Goal: Information Seeking & Learning: Learn about a topic

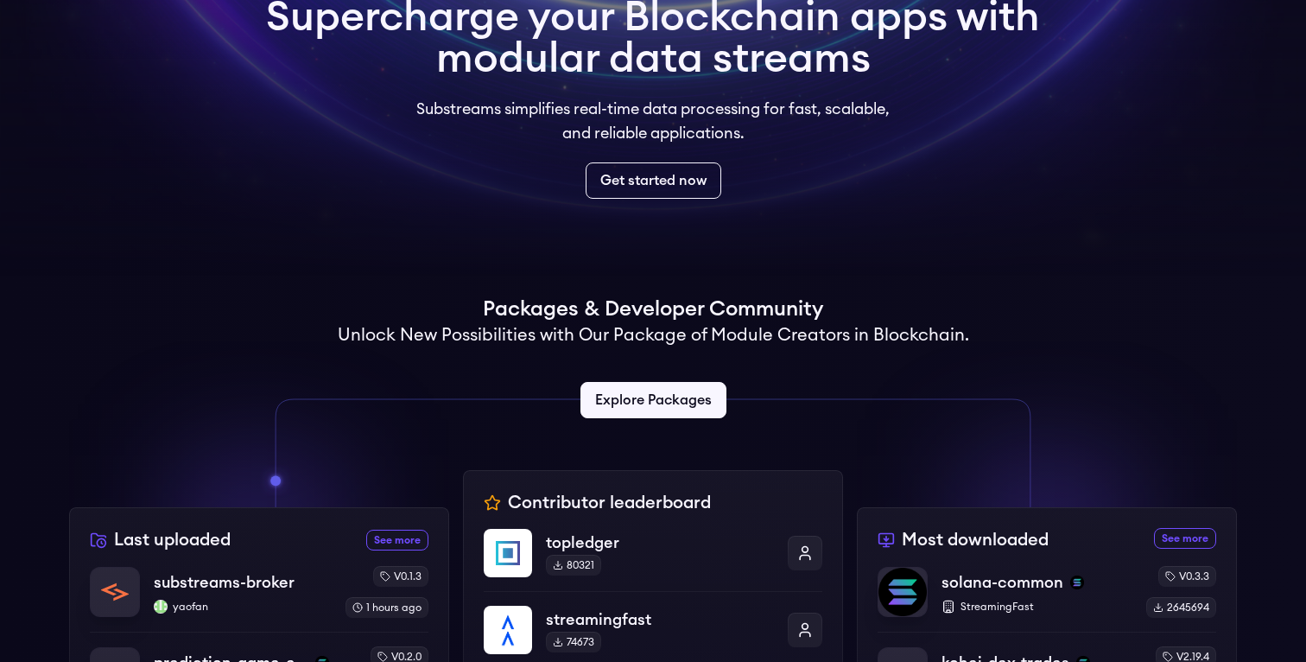
scroll to position [169, 0]
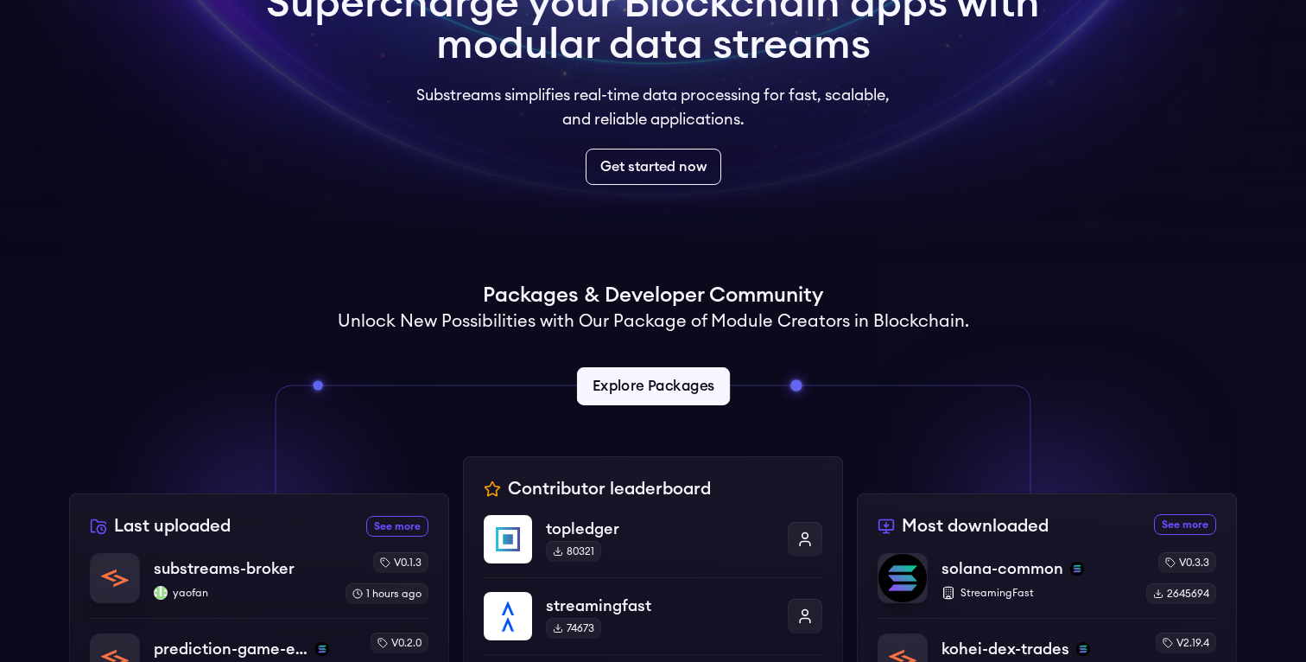
click at [682, 389] on link "Explore Packages" at bounding box center [652, 386] width 153 height 38
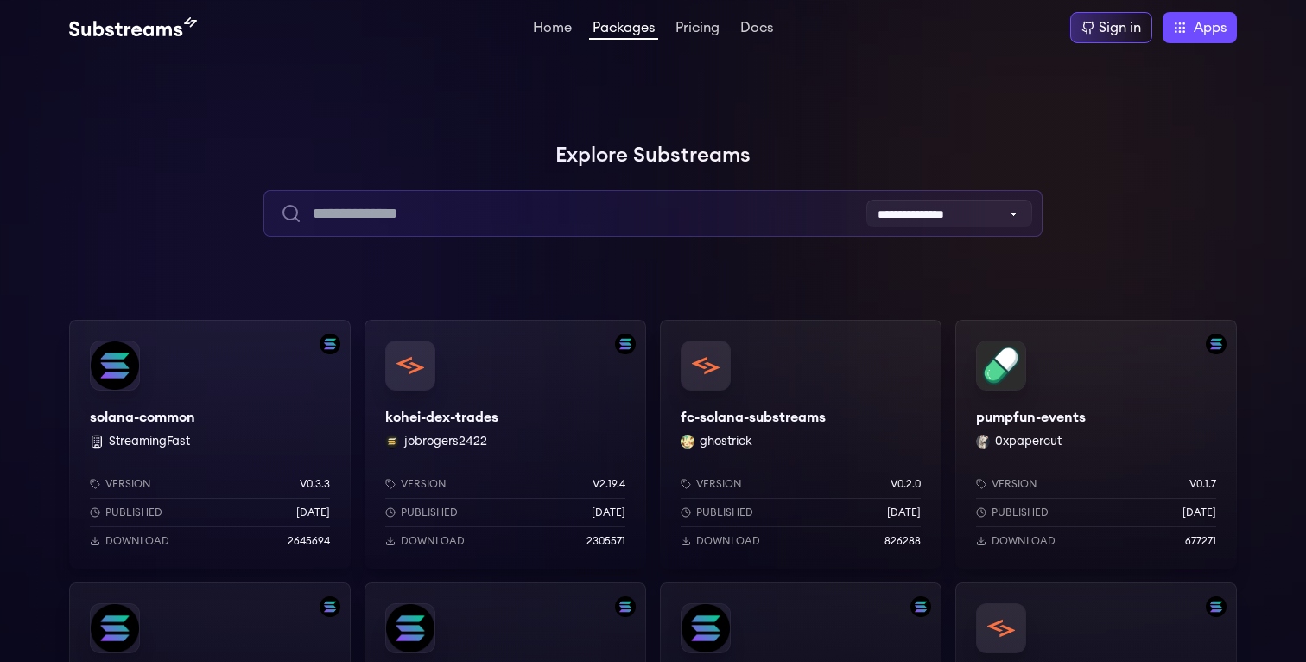
click at [553, 206] on input "text" at bounding box center [652, 213] width 778 height 47
type input "*"
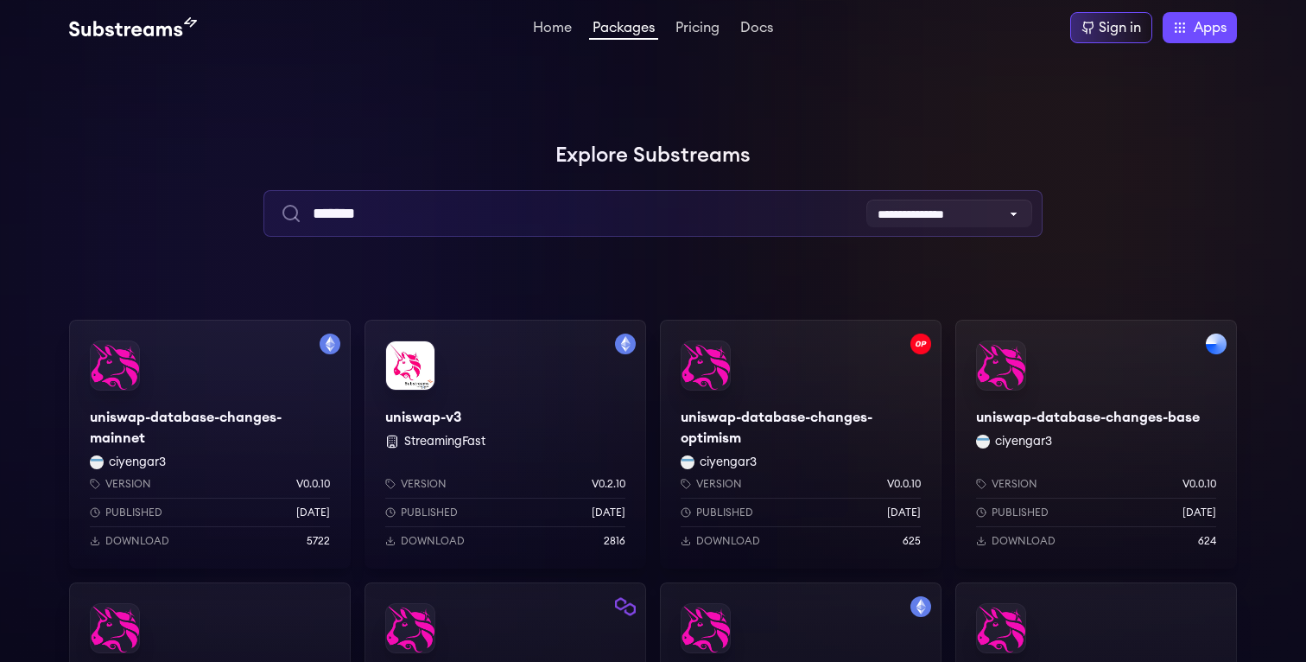
type input "*******"
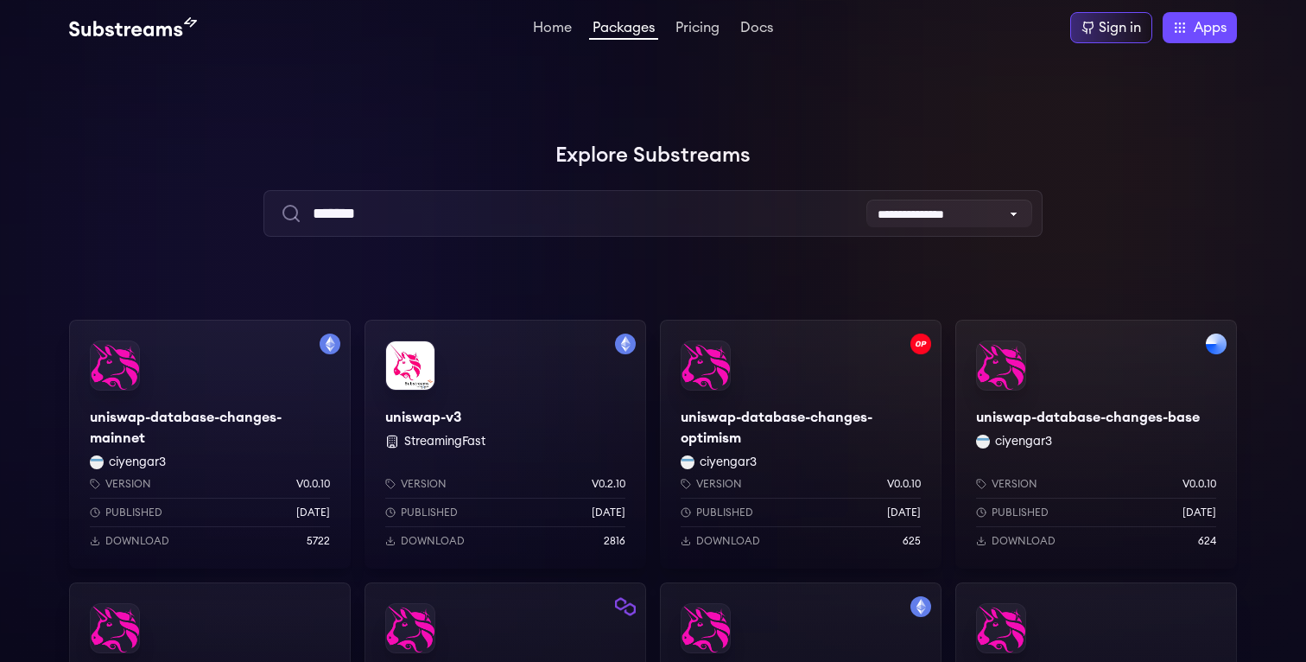
click at [246, 447] on div "uniswap-database-changes-mainnet ciyengar3 Version v0.0.10 Published 3 weeks ag…" at bounding box center [210, 444] width 282 height 249
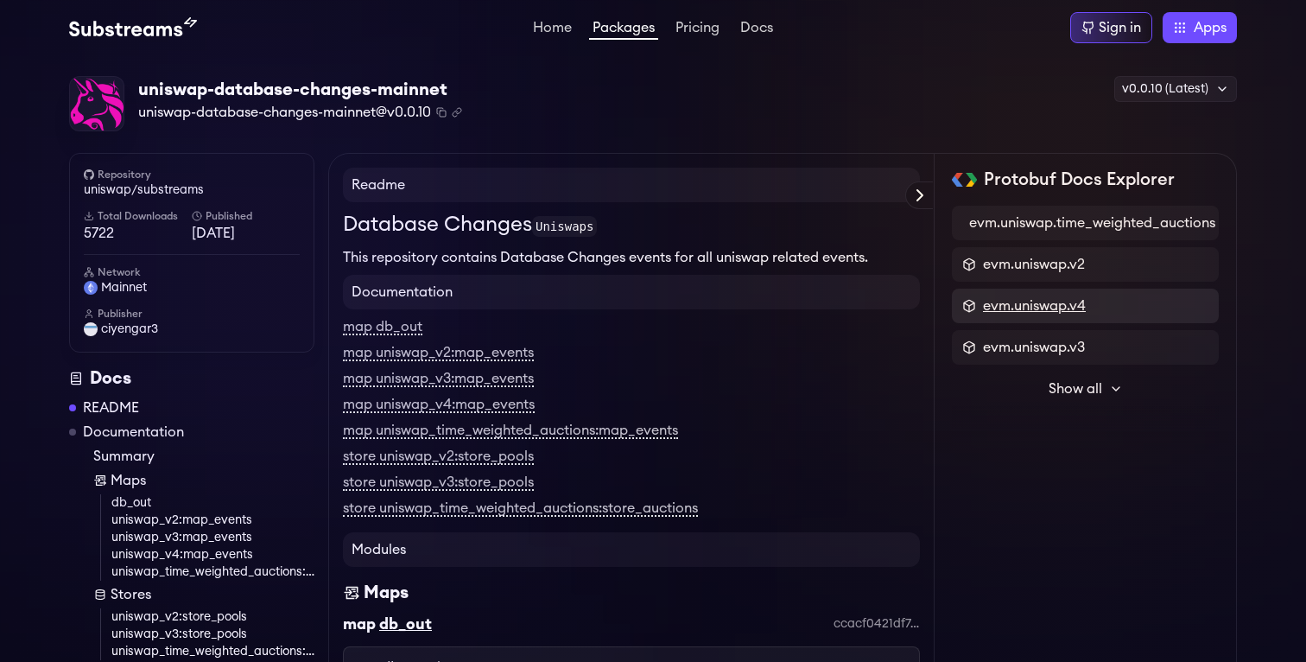
click at [1011, 314] on span "evm.uniswap.v4" at bounding box center [1034, 305] width 103 height 21
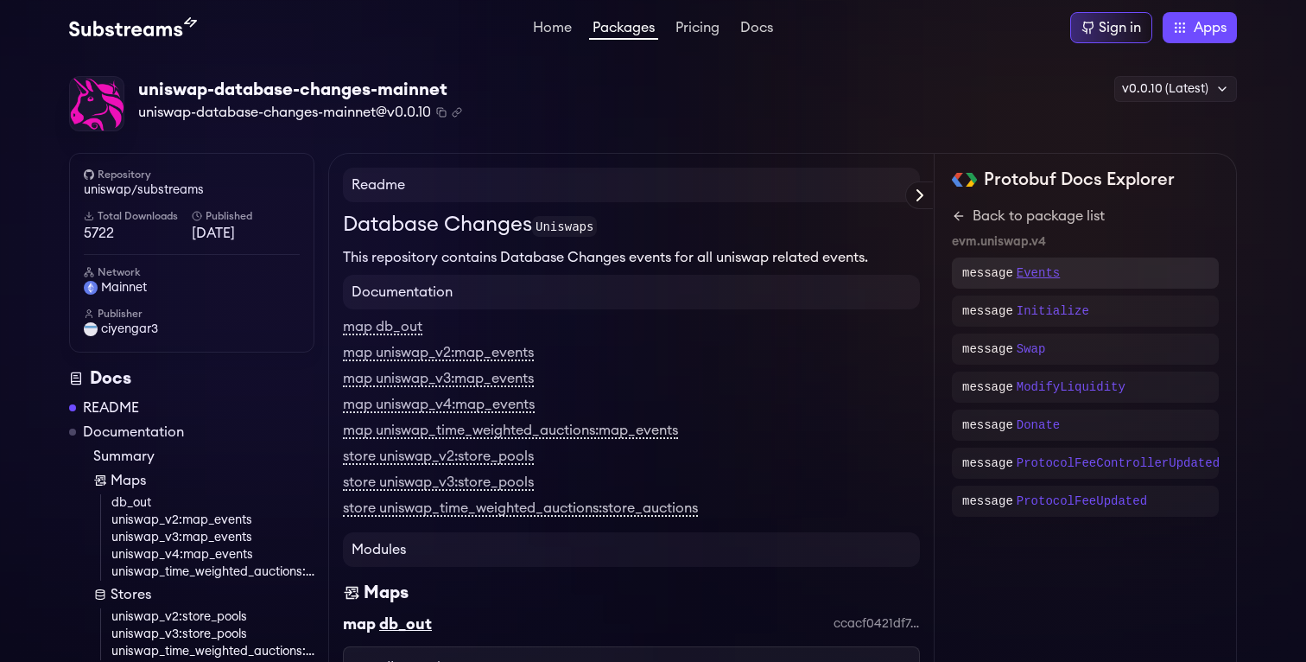
click at [1037, 270] on p "Events" at bounding box center [1038, 272] width 43 height 17
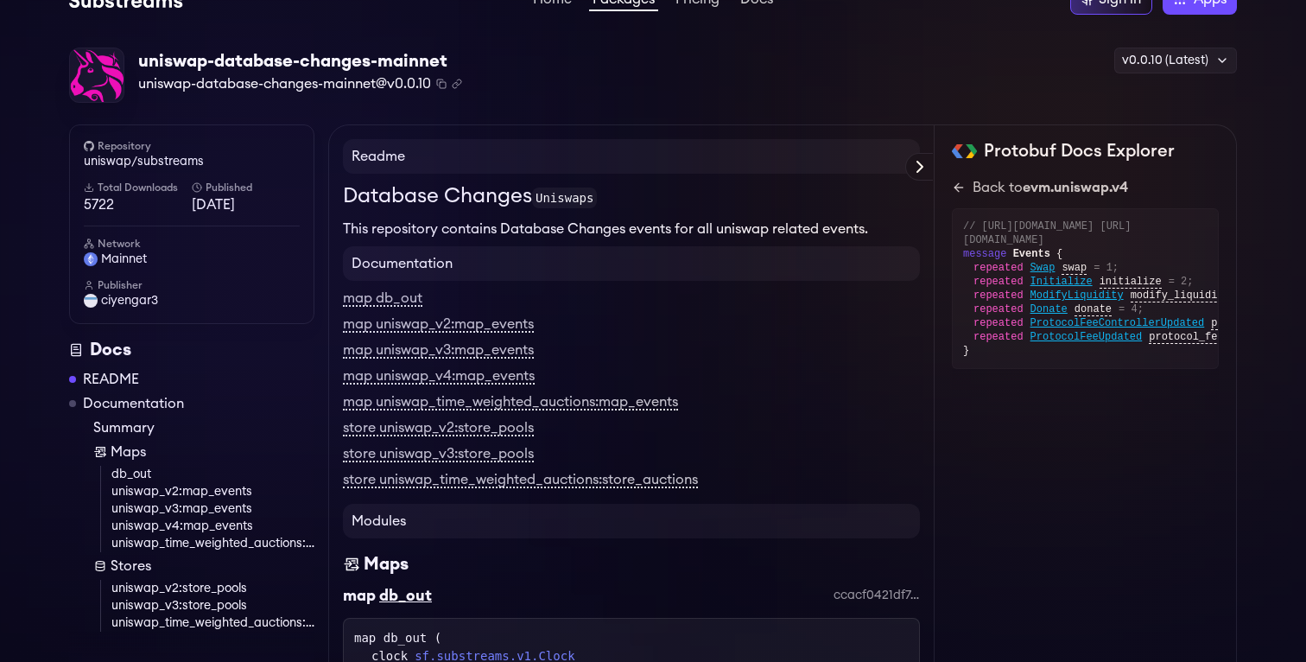
scroll to position [23, 0]
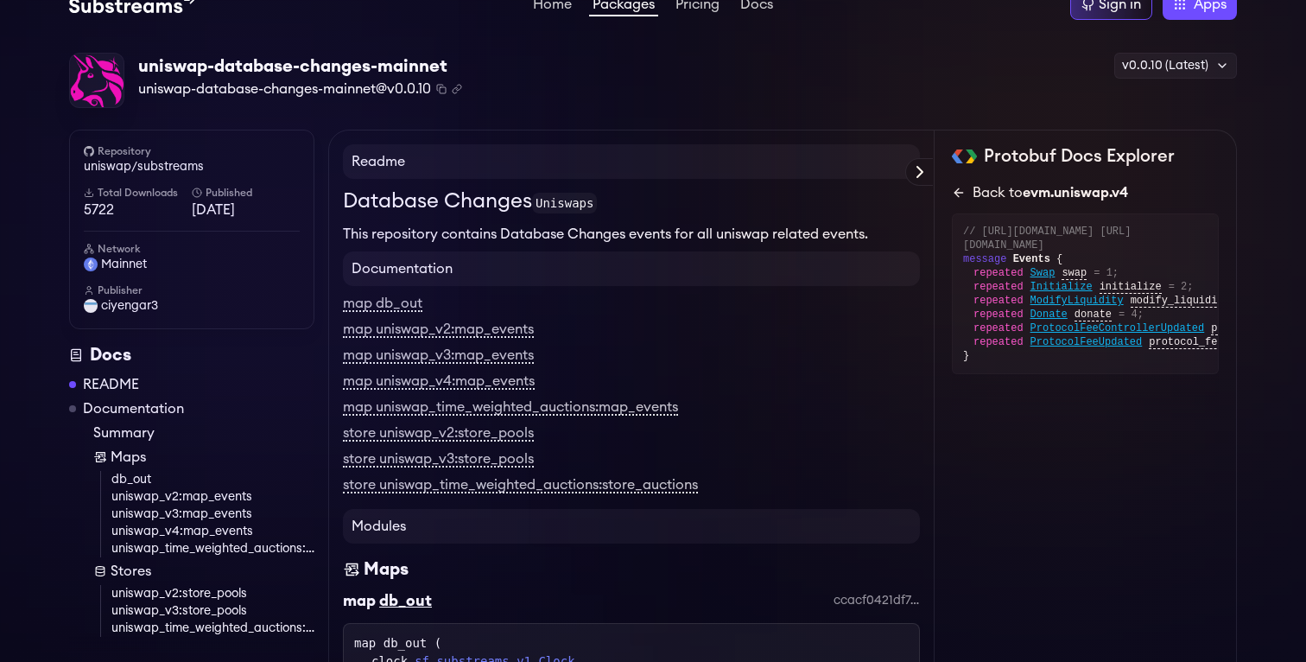
click at [962, 198] on icon at bounding box center [959, 193] width 14 height 14
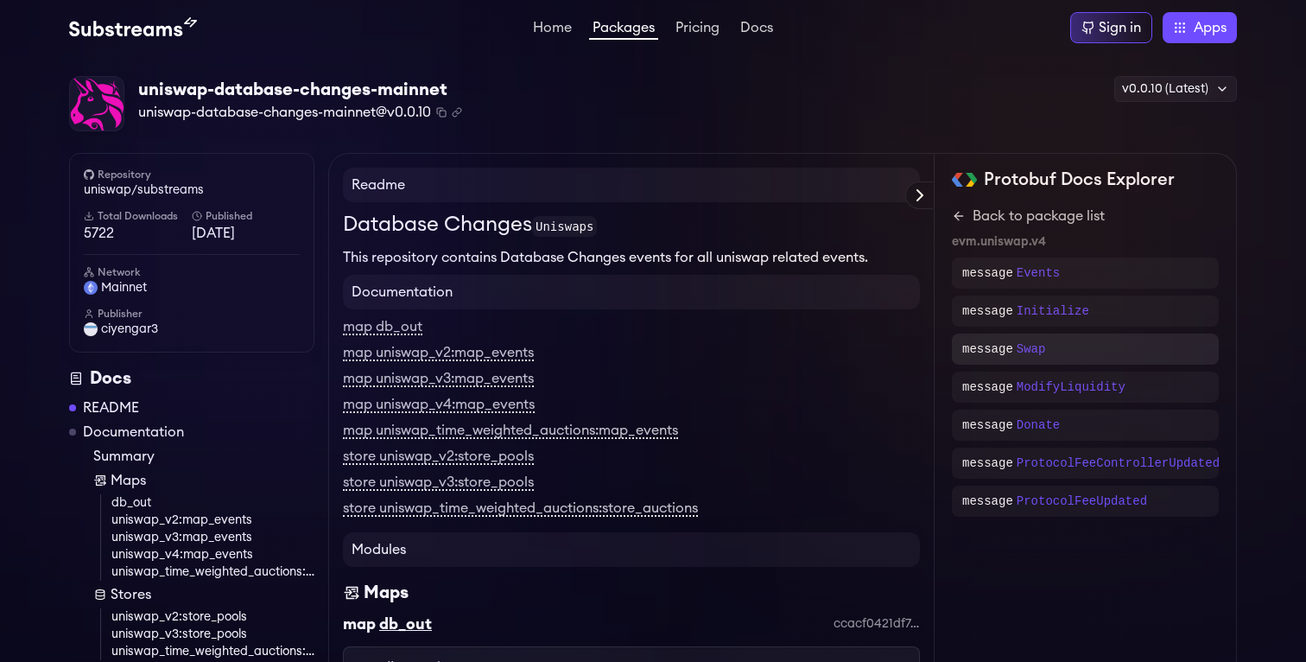
click at [986, 348] on p "message" at bounding box center [987, 348] width 51 height 17
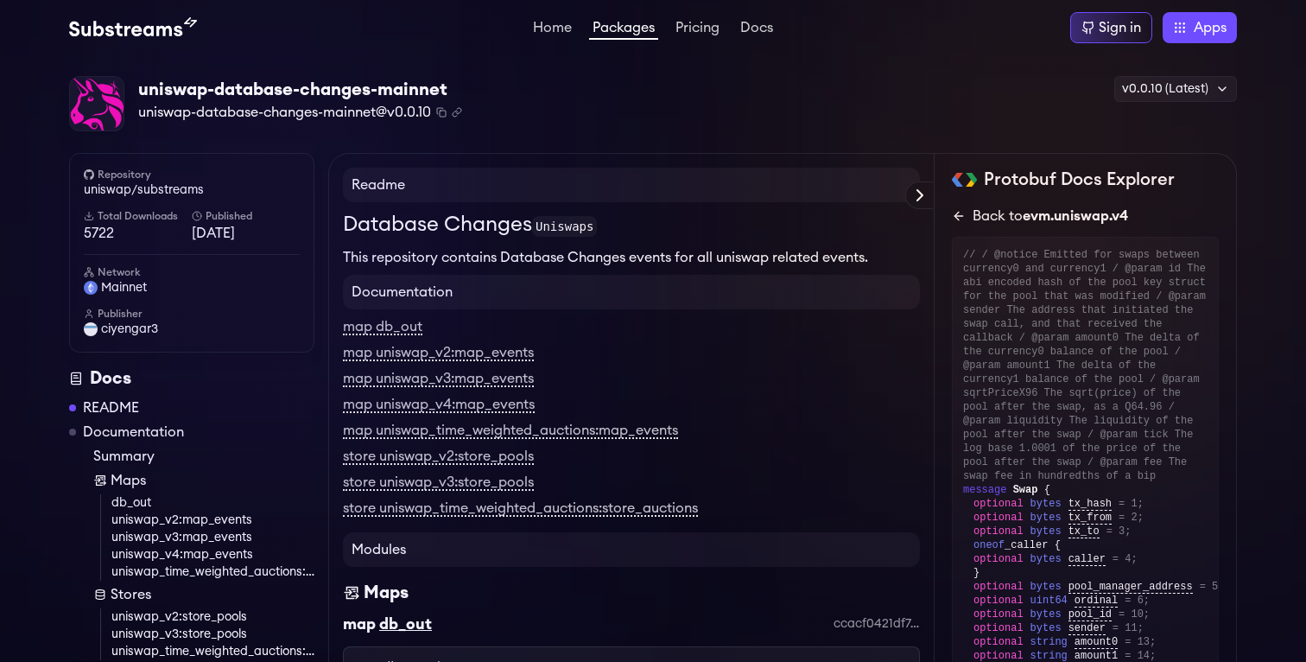
click at [965, 224] on link "Back to evm.uniswap.v4" at bounding box center [1085, 216] width 267 height 21
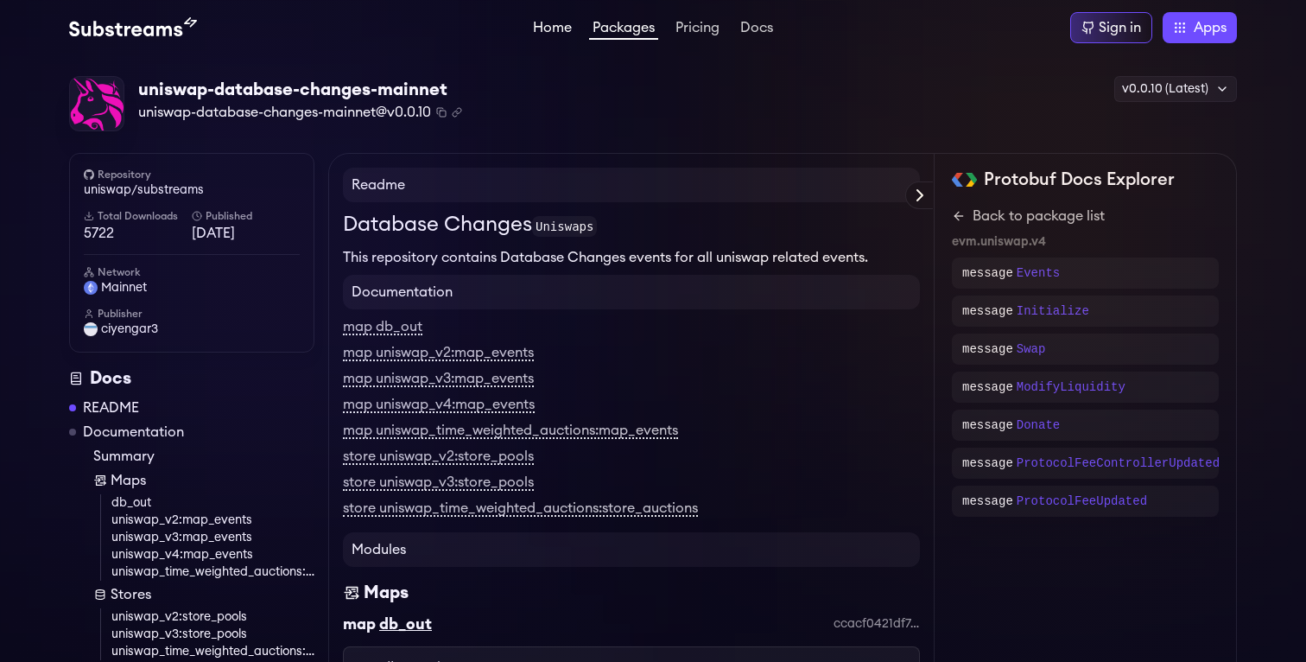
click at [557, 21] on link "Home" at bounding box center [553, 29] width 46 height 17
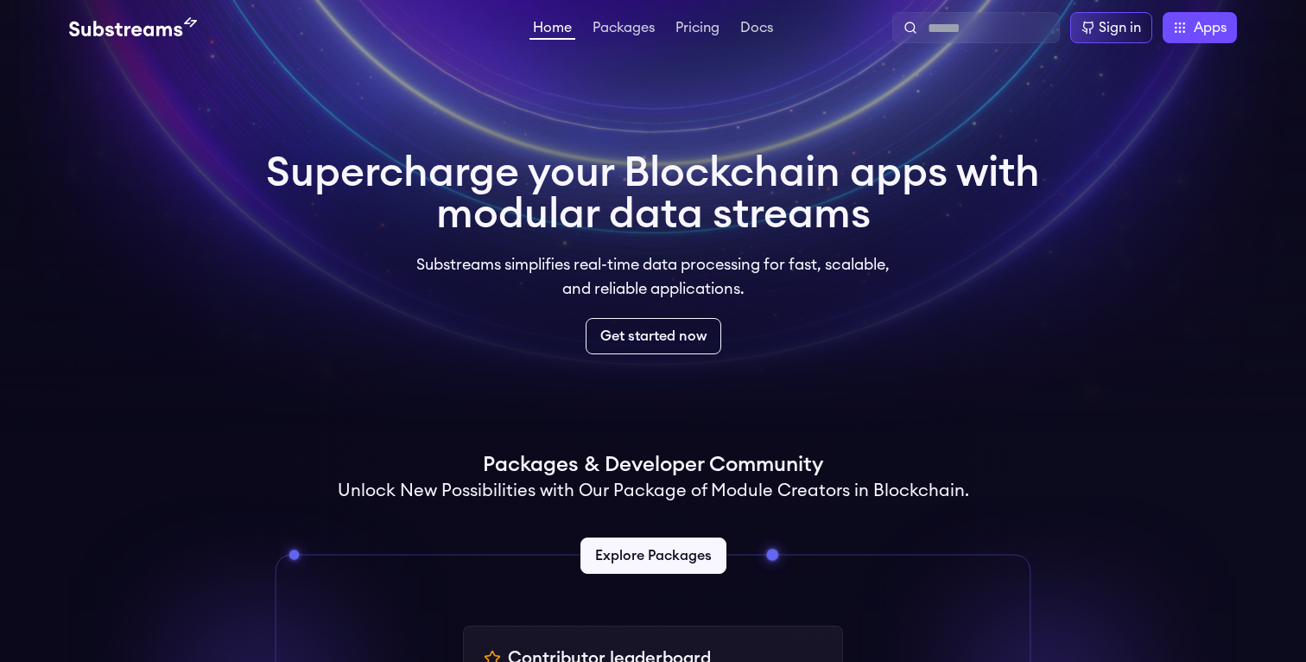
click at [809, 215] on h1 "Supercharge your Blockchain apps with modular data streams" at bounding box center [653, 193] width 774 height 83
click at [618, 29] on link "Packages" at bounding box center [623, 29] width 69 height 17
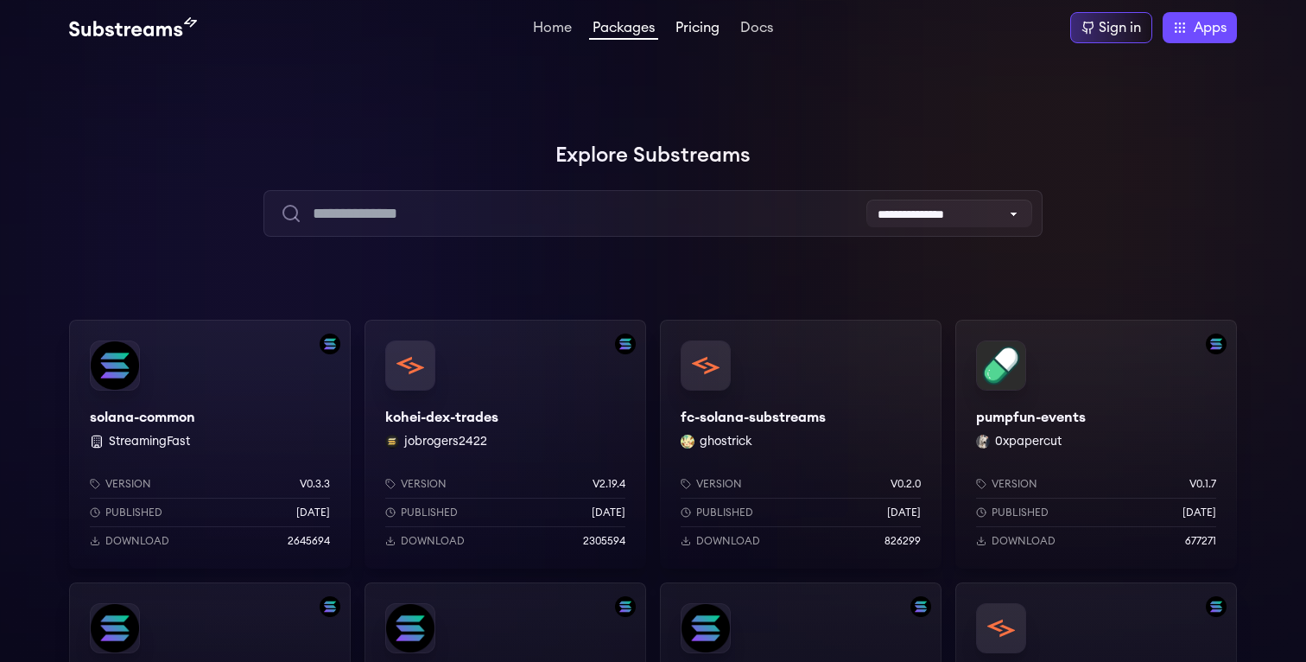
click at [688, 36] on link "Pricing" at bounding box center [697, 29] width 51 height 17
